Goal: Transaction & Acquisition: Book appointment/travel/reservation

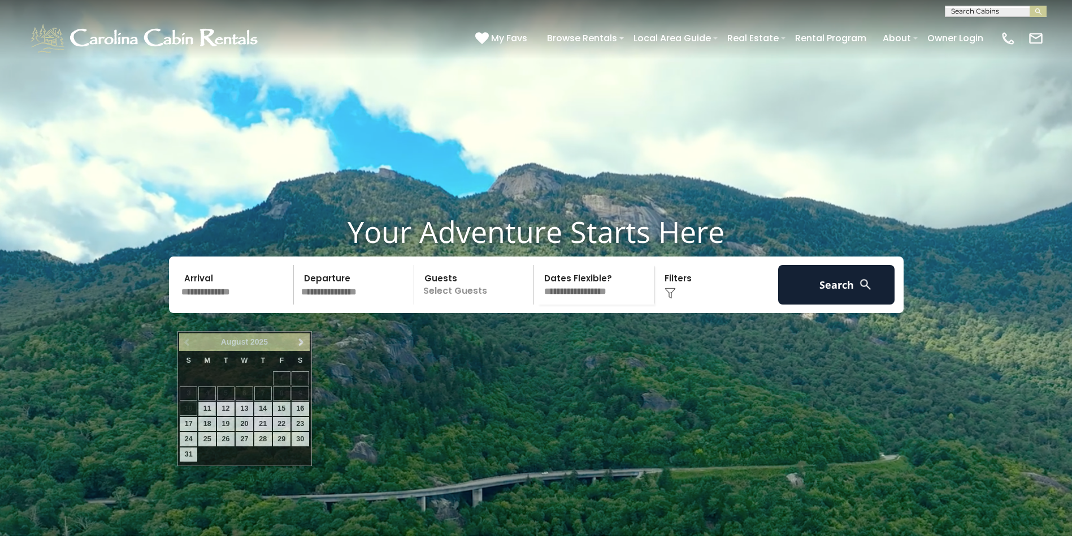
click at [243, 305] on input "text" at bounding box center [236, 285] width 117 height 40
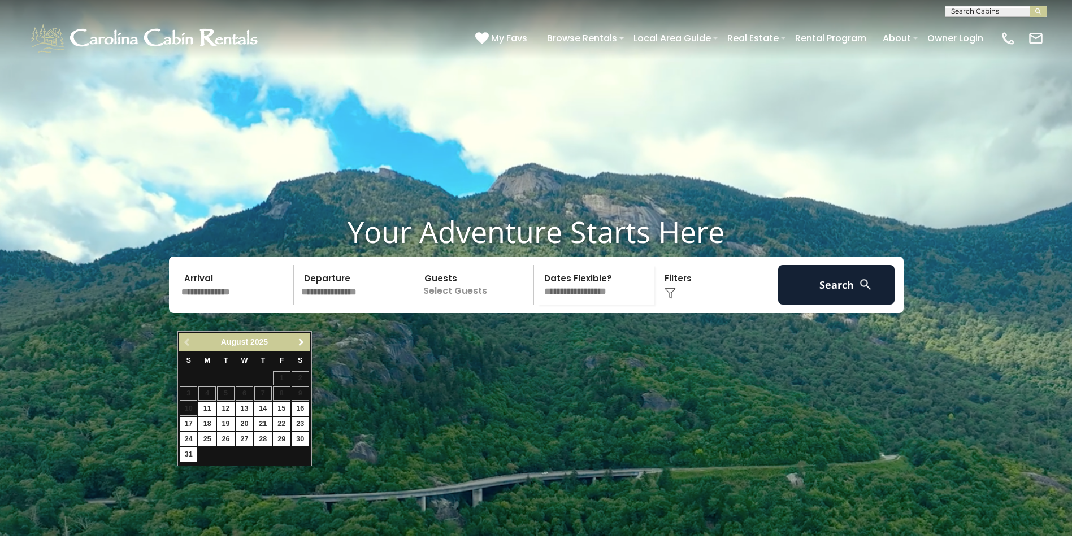
click at [302, 341] on span "Next" at bounding box center [301, 342] width 9 height 9
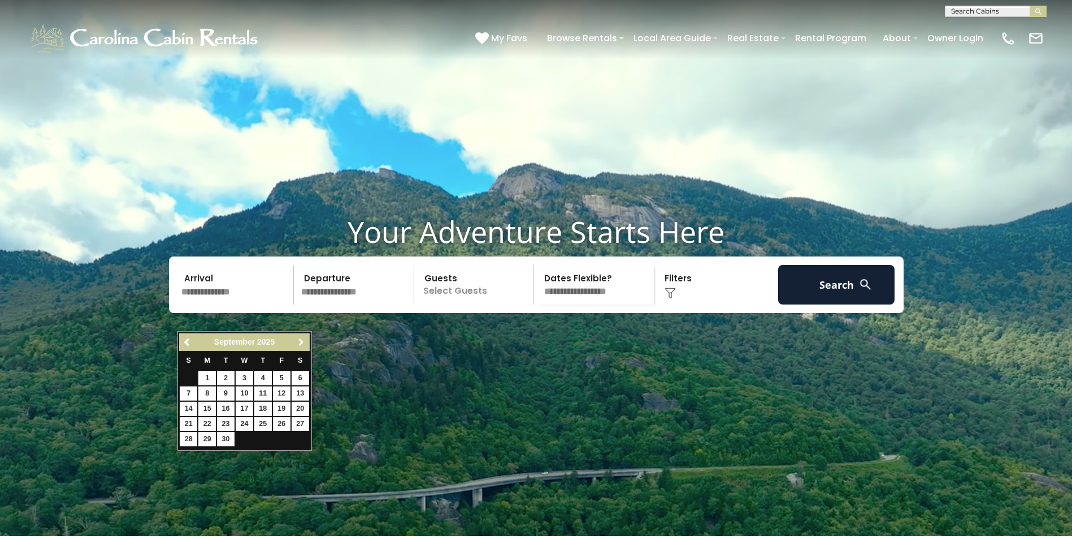
click at [302, 341] on span "Next" at bounding box center [301, 342] width 9 height 9
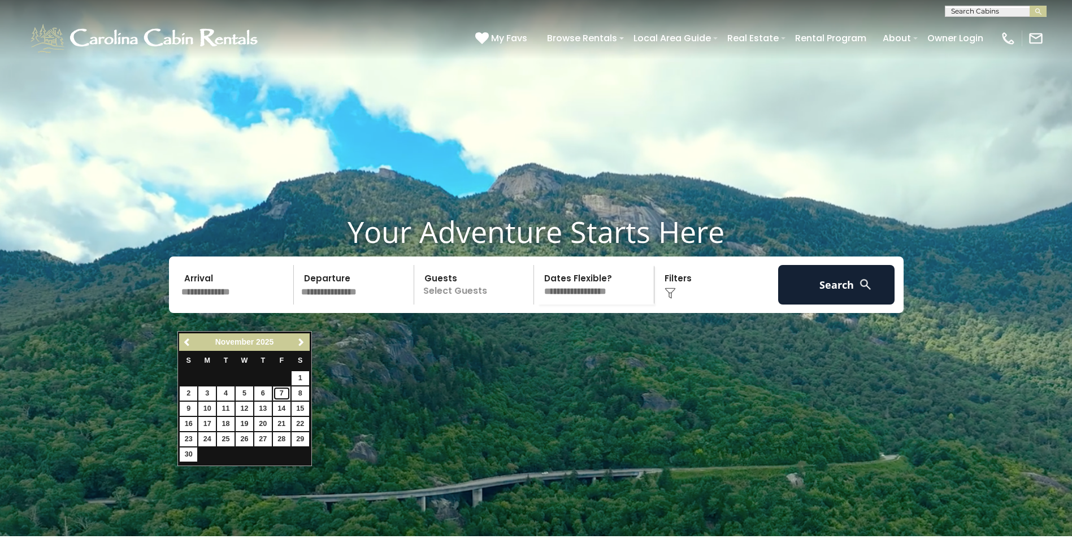
click at [283, 394] on link "7" at bounding box center [282, 394] width 18 height 14
type input "*******"
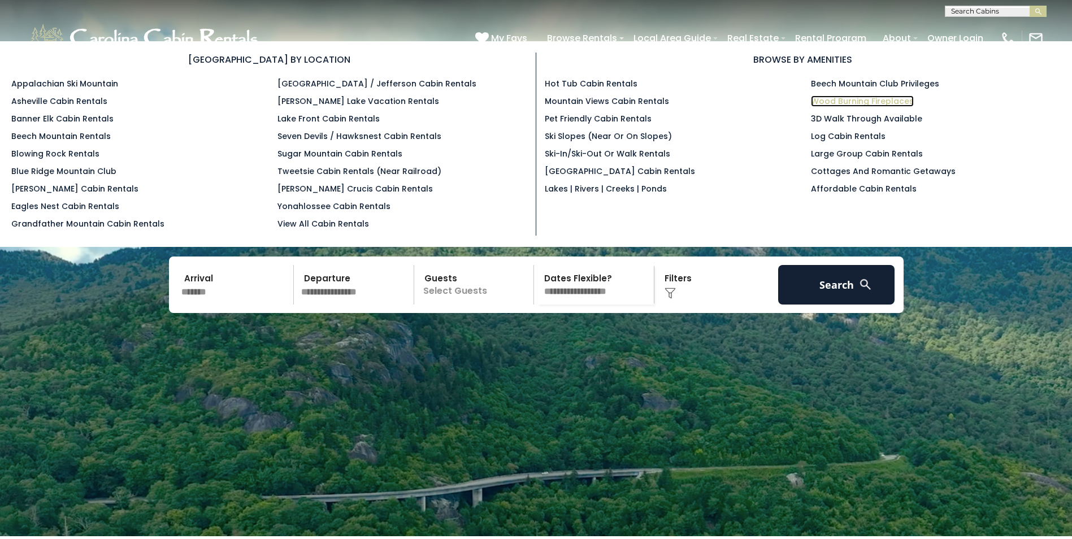
click at [846, 101] on link "Wood Burning Fireplaces" at bounding box center [862, 101] width 103 height 11
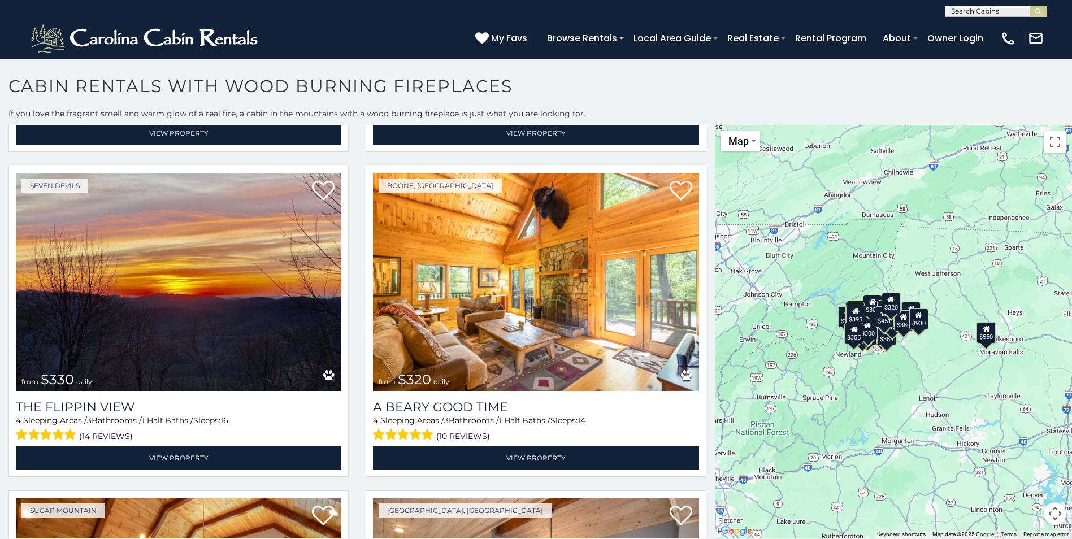
scroll to position [2261, 0]
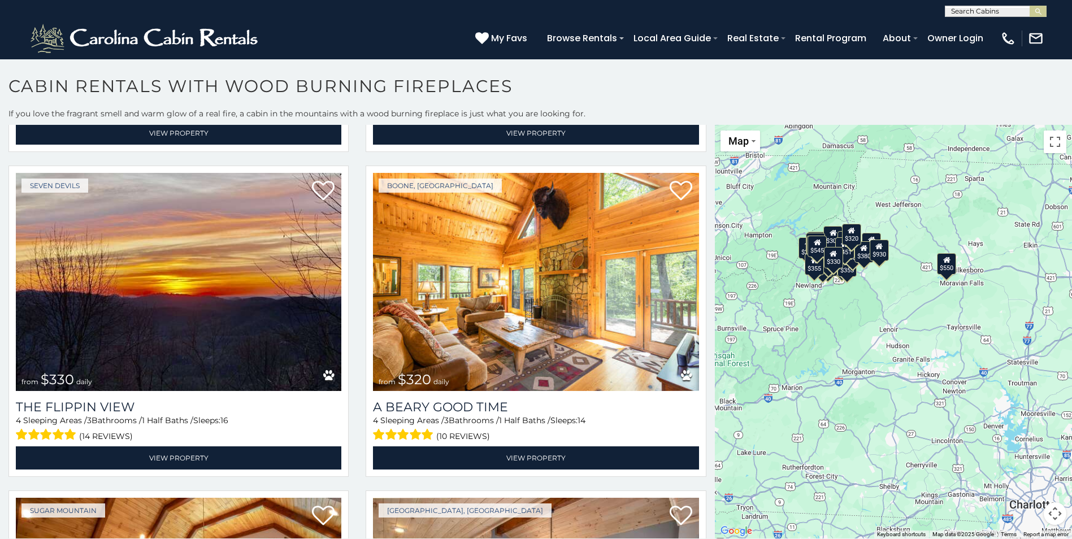
drag, startPoint x: 913, startPoint y: 403, endPoint x: 872, endPoint y: 334, distance: 80.6
click at [872, 334] on div "$550 $349 $375 $480 $400 $451 $460 $395 $400 $355 $650 $380 $545 $930 $330 $320…" at bounding box center [893, 332] width 357 height 414
click at [892, 323] on div at bounding box center [893, 332] width 357 height 414
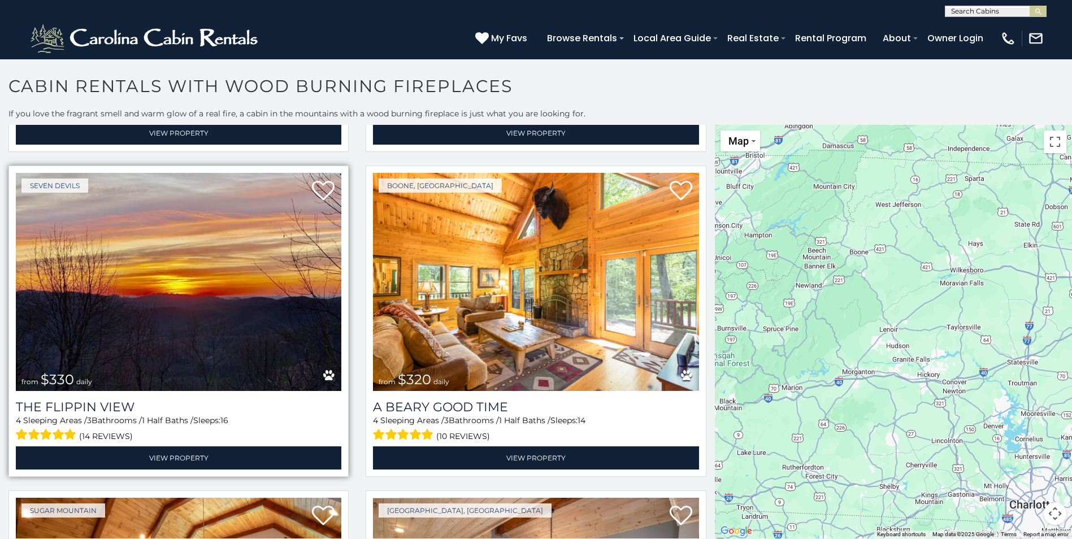
click at [175, 348] on img at bounding box center [179, 282] width 326 height 218
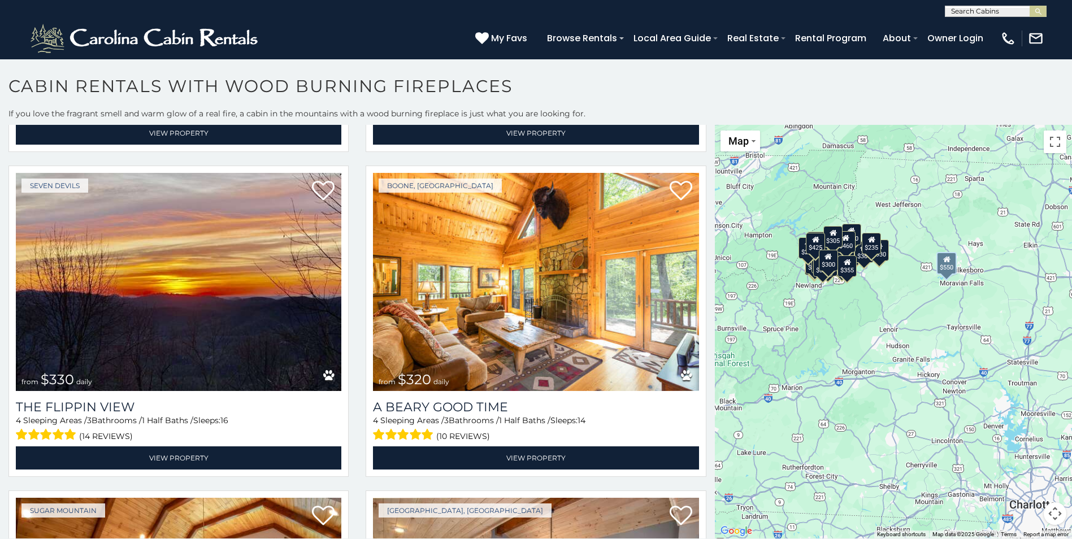
scroll to position [0, 0]
